Goal: Task Accomplishment & Management: Manage account settings

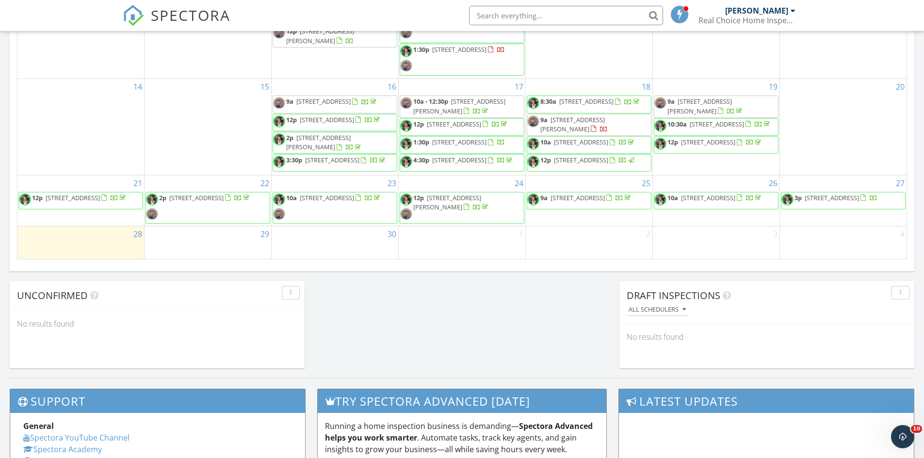
scroll to position [710, 0]
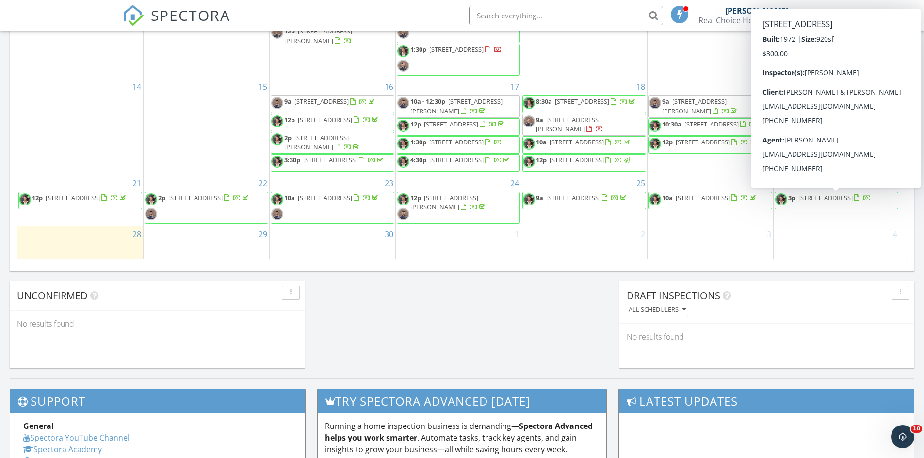
click at [842, 208] on span "3p 2374 Cardiff Ln, Las Vegas 89108" at bounding box center [823, 201] width 96 height 15
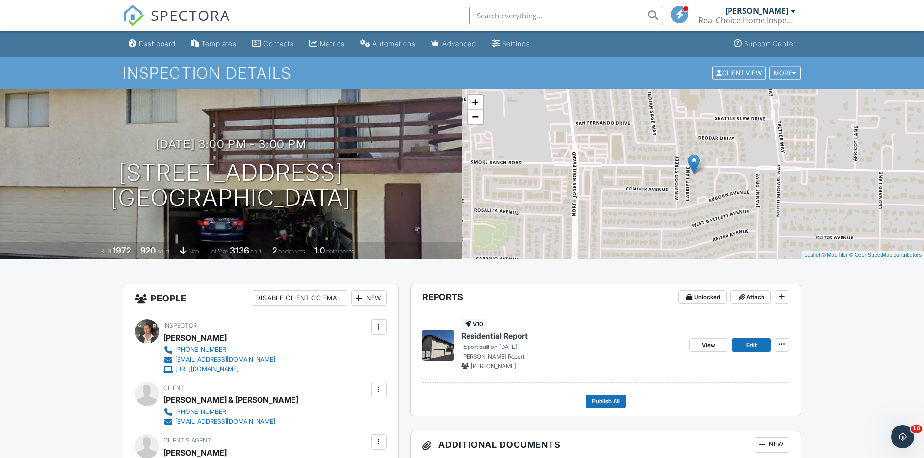
click at [494, 341] on span "Residential Report" at bounding box center [494, 336] width 66 height 11
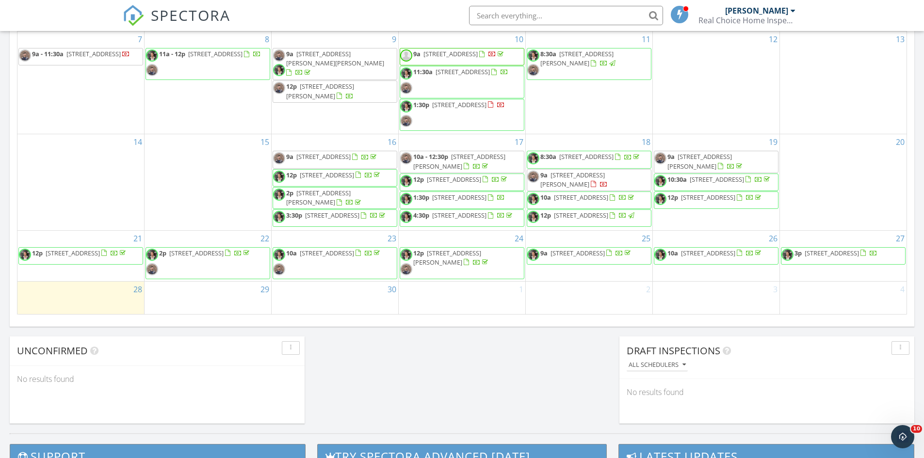
scroll to position [9, 0]
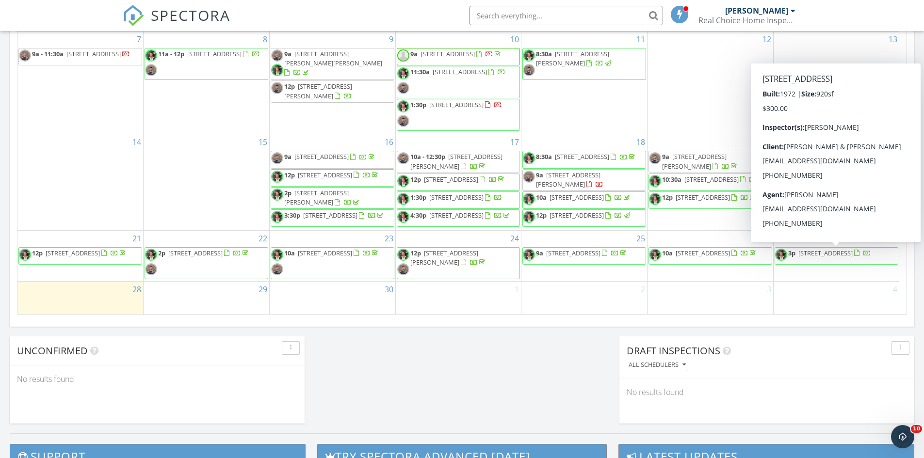
click at [856, 260] on span "3p 2374 Cardiff Ln, Las Vegas 89108" at bounding box center [823, 256] width 96 height 15
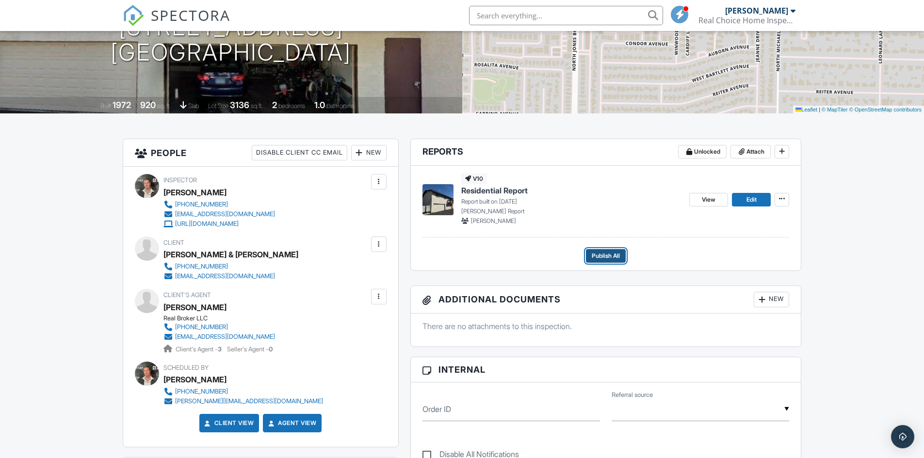
click at [612, 253] on span "Publish All" at bounding box center [606, 256] width 28 height 10
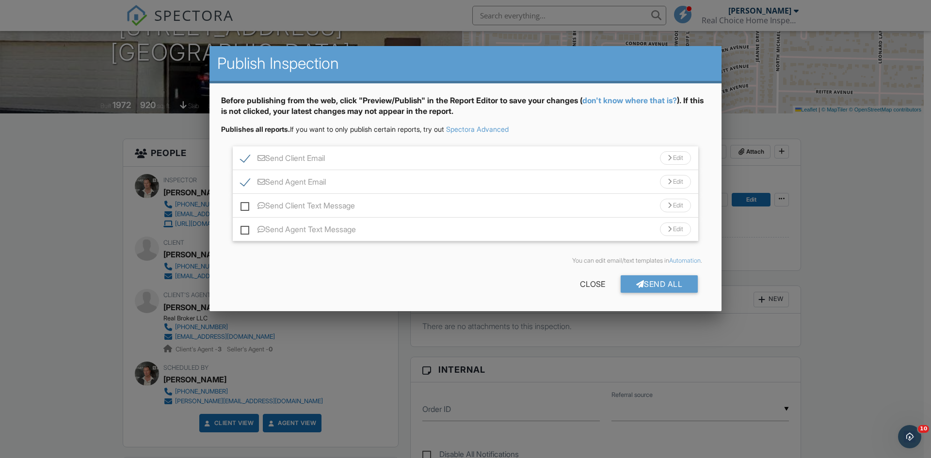
click at [245, 208] on label "Send Client Text Message" at bounding box center [298, 207] width 114 height 12
click at [245, 204] on input "Send Client Text Message" at bounding box center [244, 200] width 6 height 6
checkbox input "true"
click at [246, 230] on label "Send Agent Text Message" at bounding box center [298, 231] width 115 height 12
click at [246, 227] on input "Send Agent Text Message" at bounding box center [244, 224] width 6 height 6
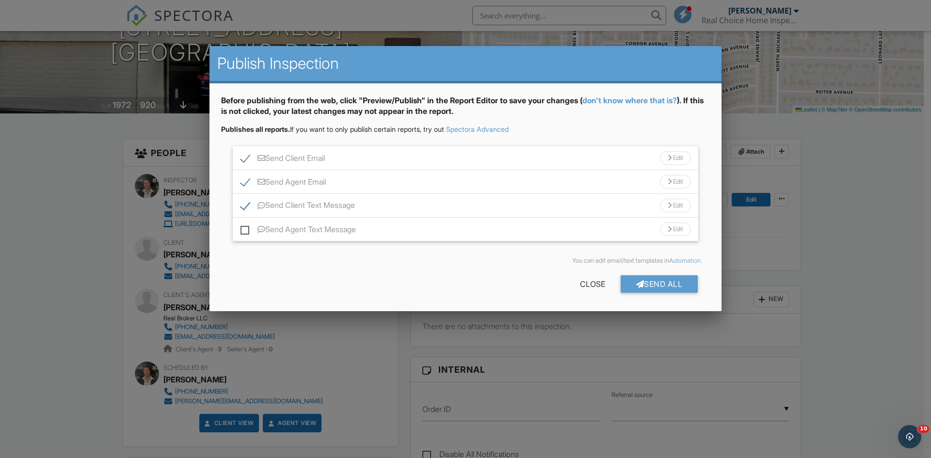
checkbox input "true"
click at [631, 285] on div "Send All" at bounding box center [660, 283] width 78 height 17
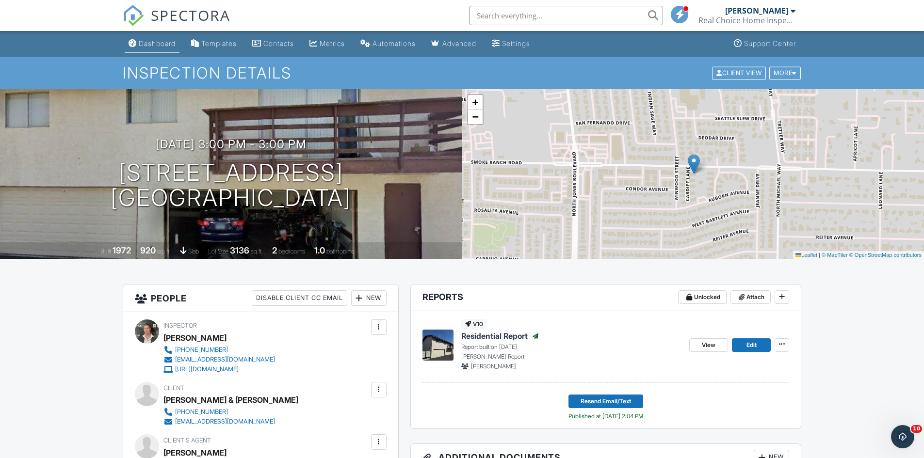
click at [154, 50] on link "Dashboard" at bounding box center [152, 44] width 55 height 18
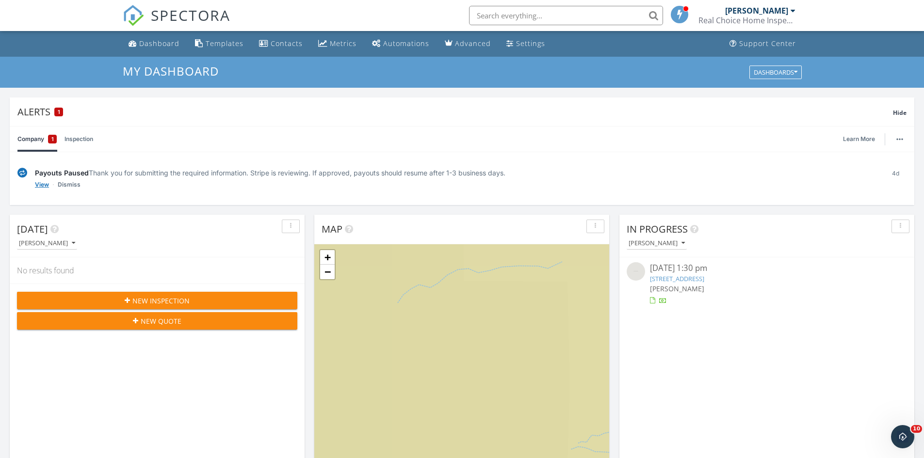
click at [43, 186] on link "View" at bounding box center [42, 185] width 14 height 10
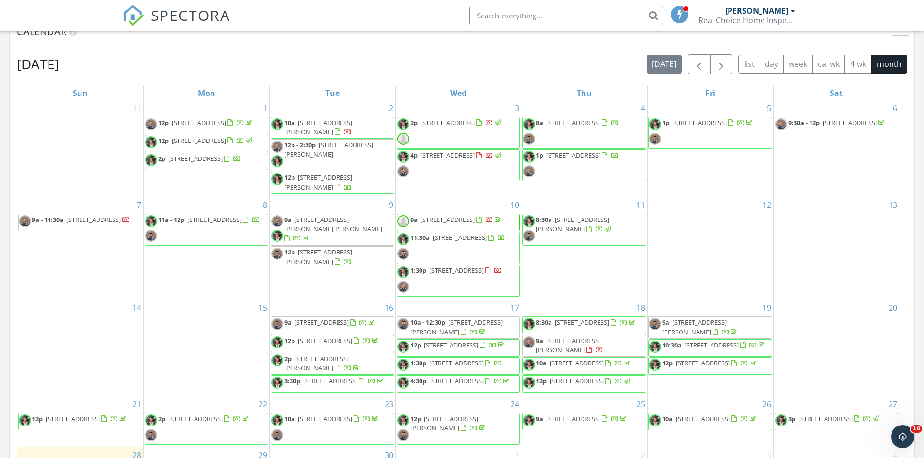
scroll to position [485, 0]
